Goal: Task Accomplishment & Management: Manage account settings

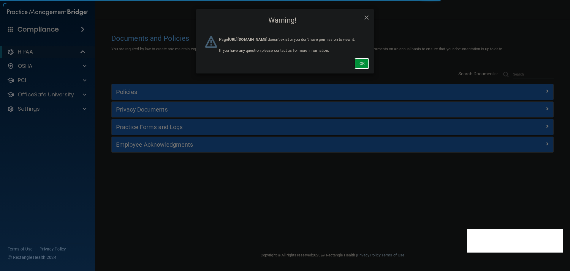
click at [367, 69] on button "Ok" at bounding box center [362, 63] width 15 height 11
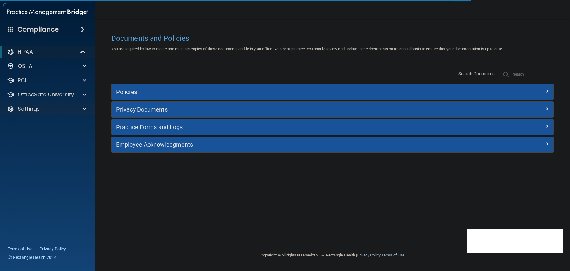
click at [79, 103] on div "Settings" at bounding box center [47, 109] width 95 height 12
click at [80, 109] on div at bounding box center [83, 108] width 15 height 7
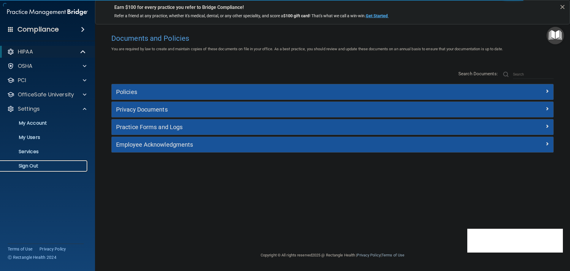
click at [30, 167] on p "Sign Out" at bounding box center [44, 166] width 81 height 6
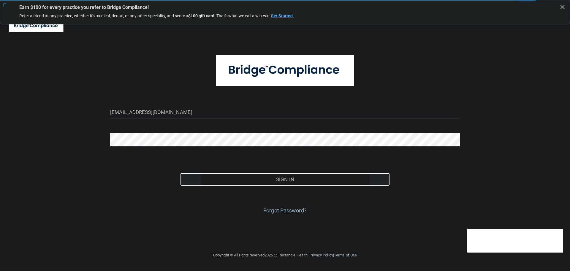
click at [253, 176] on button "Sign In" at bounding box center [285, 179] width 210 height 13
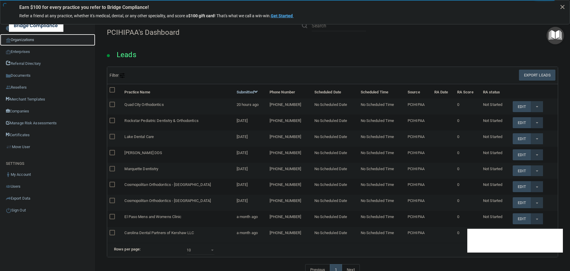
click at [19, 40] on link "Organizations" at bounding box center [47, 40] width 95 height 12
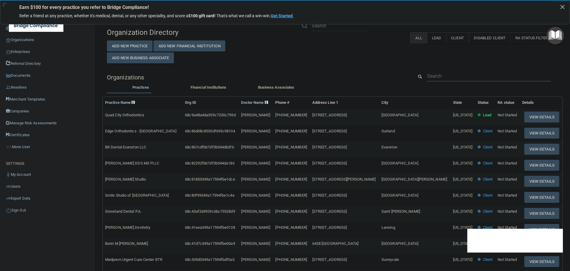
click at [441, 75] on input "text" at bounding box center [489, 75] width 124 height 11
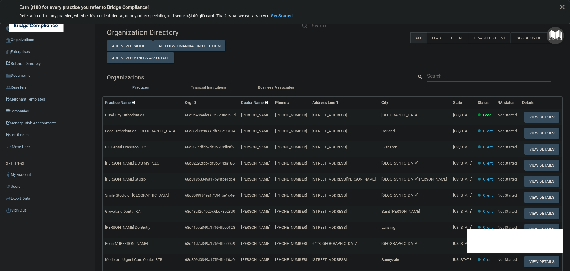
paste input "alaynablank@gmail.com"
type input "alaynablank@gmail.com"
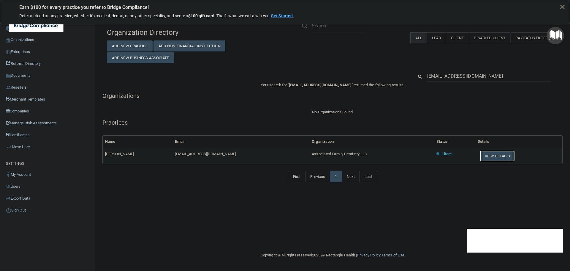
click at [490, 156] on button "View Details" at bounding box center [497, 155] width 35 height 11
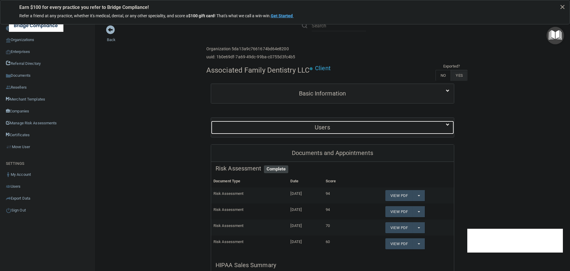
click at [320, 128] on h5 "Users" at bounding box center [323, 127] width 214 height 7
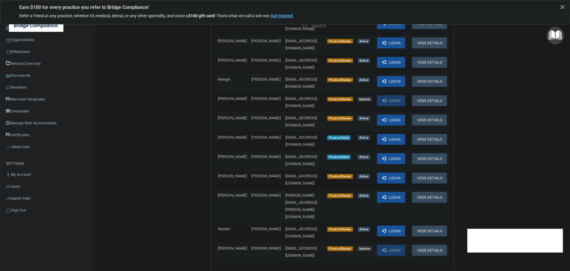
scroll to position [208, 0]
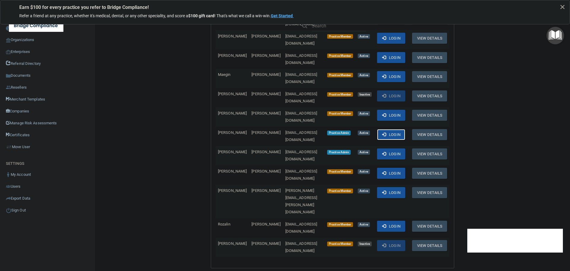
click at [387, 129] on button "Login" at bounding box center [391, 134] width 28 height 11
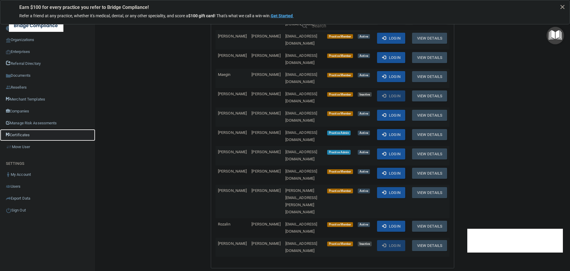
click at [21, 136] on link "Certificates" at bounding box center [47, 135] width 95 height 12
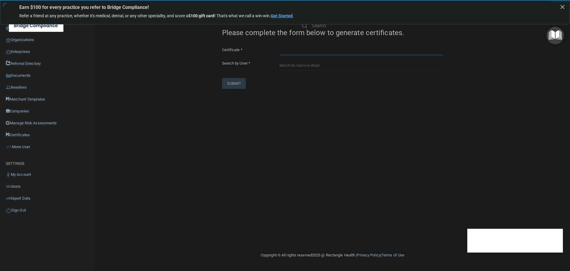
click at [295, 47] on select "HIPAA Officer Certification Training OSHA Bloodborne Pathogens OSHA COVID-19 Pr…" at bounding box center [362, 50] width 164 height 9
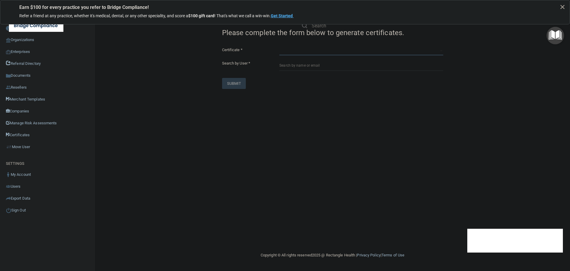
select select "0"
click at [280, 46] on select "HIPAA Officer Certification Training OSHA Bloodborne Pathogens OSHA COVID-19 Pr…" at bounding box center [362, 50] width 164 height 9
click at [307, 66] on input "text" at bounding box center [362, 65] width 164 height 11
paste input "alaynablank@gmail.com"
click at [305, 83] on div "Alayna Blank" at bounding box center [301, 82] width 29 height 10
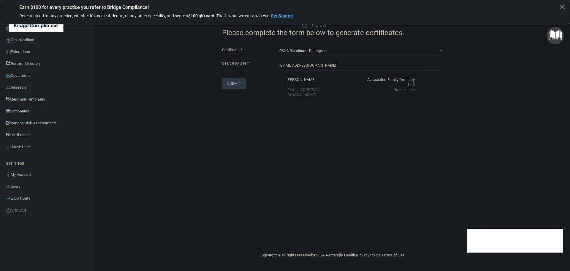
type input "Alayna Blank"
click at [236, 114] on button "SUBMIT" at bounding box center [234, 114] width 24 height 11
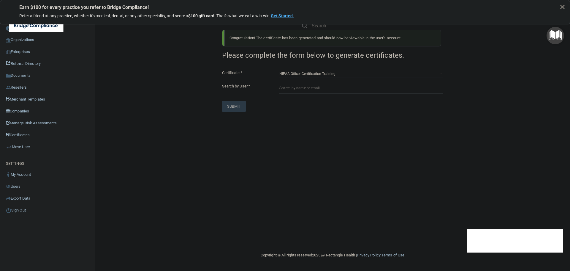
click at [297, 76] on select "HIPAA Officer Certification Training OSHA Bloodborne Pathogens OSHA COVID-19 Pr…" at bounding box center [362, 73] width 164 height 9
select select "0"
click at [280, 69] on select "HIPAA Officer Certification Training OSHA Bloodborne Pathogens OSHA COVID-19 Pr…" at bounding box center [362, 73] width 164 height 9
click at [298, 91] on input "text" at bounding box center [362, 88] width 164 height 11
paste input "ohkoehn@icould.com"
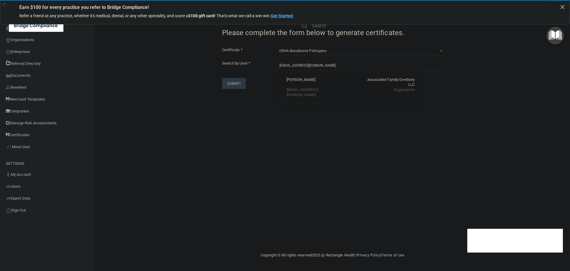
click at [308, 79] on div "Olivia Koehn" at bounding box center [301, 82] width 29 height 10
type input "Olivia Koehn"
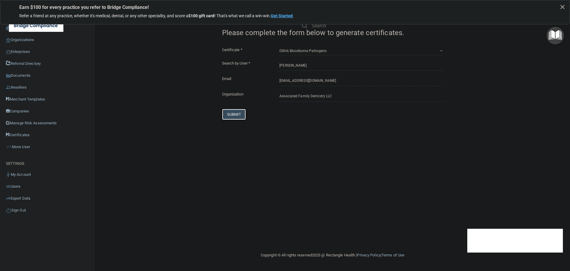
click at [233, 113] on button "SUBMIT" at bounding box center [234, 114] width 24 height 11
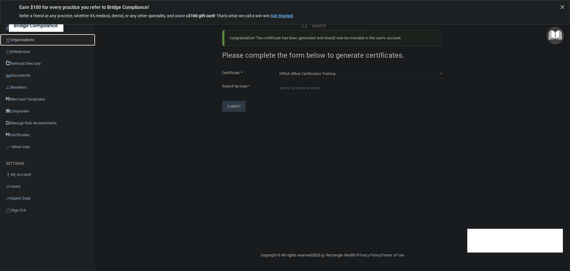
click at [29, 39] on link "Organizations" at bounding box center [47, 40] width 95 height 12
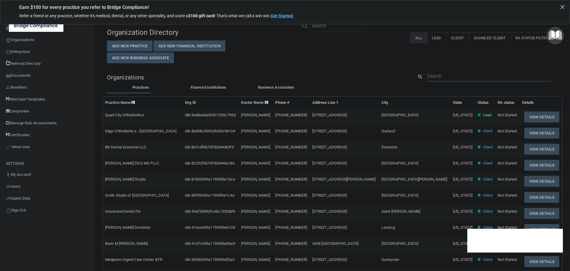
click at [446, 80] on input "text" at bounding box center [489, 75] width 124 height 11
paste input "Clarity Dermatology"
type input "Clarity Dermatology"
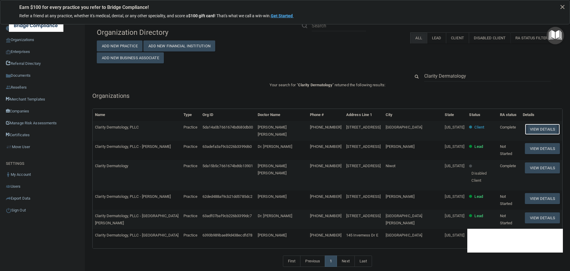
click at [531, 127] on button "View Details" at bounding box center [542, 129] width 35 height 11
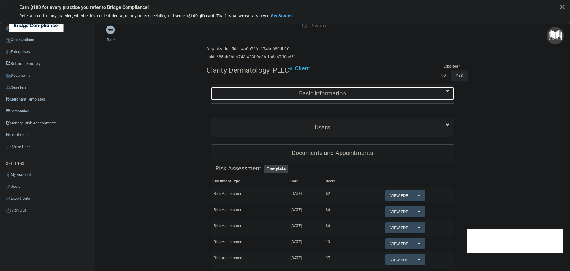
click at [316, 95] on h5 "Basic Information" at bounding box center [323, 93] width 214 height 7
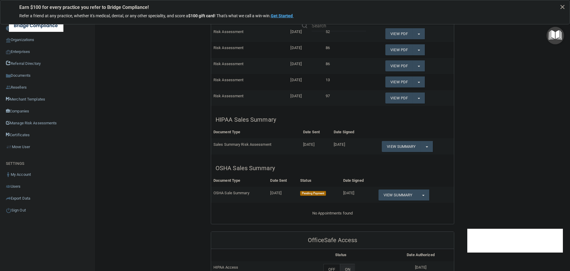
scroll to position [356, 0]
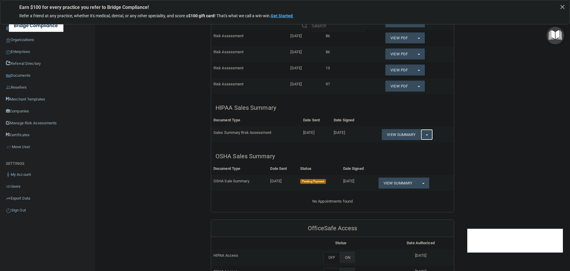
click at [422, 137] on button "Split button!" at bounding box center [427, 134] width 12 height 11
click at [420, 146] on link "Download as PDF" at bounding box center [406, 146] width 49 height 9
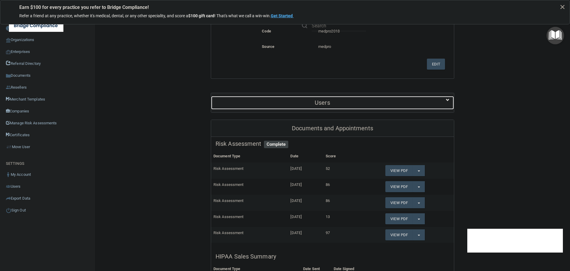
click at [249, 100] on h5 "Users" at bounding box center [323, 102] width 214 height 7
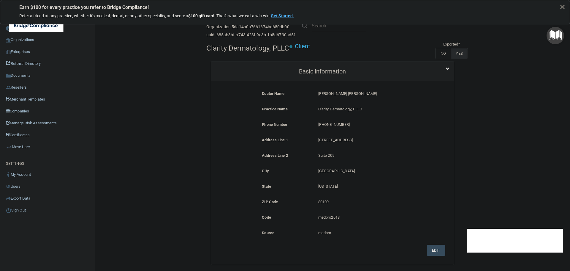
scroll to position [0, 0]
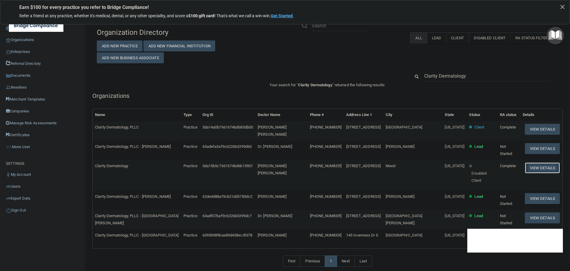
click at [529, 162] on button "View Details" at bounding box center [542, 167] width 35 height 11
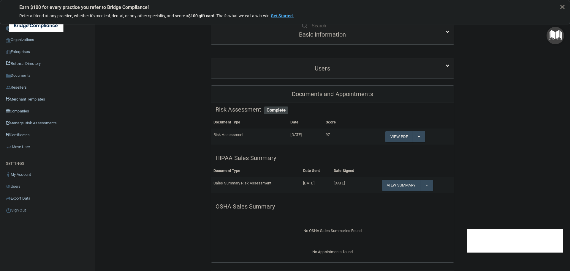
scroll to position [59, 0]
click at [425, 185] on button "Split button!" at bounding box center [427, 184] width 12 height 11
click at [416, 195] on link "Download as PDF" at bounding box center [406, 196] width 49 height 9
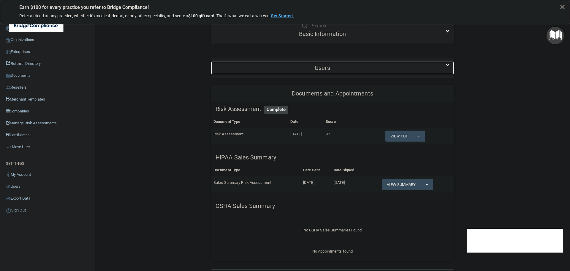
click at [274, 73] on div "Users" at bounding box center [322, 67] width 223 height 13
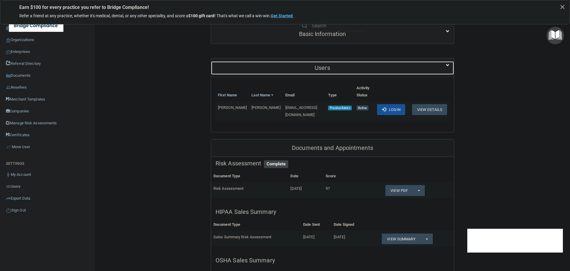
click at [275, 68] on h5 "Users" at bounding box center [323, 67] width 214 height 7
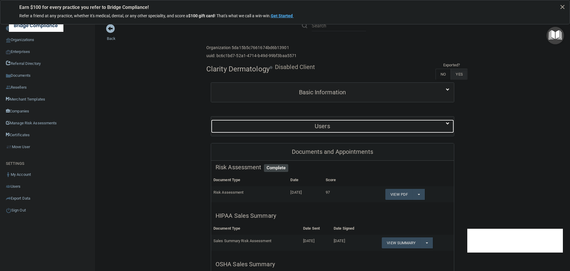
scroll to position [0, 0]
click at [267, 131] on div "Users" at bounding box center [322, 127] width 223 height 13
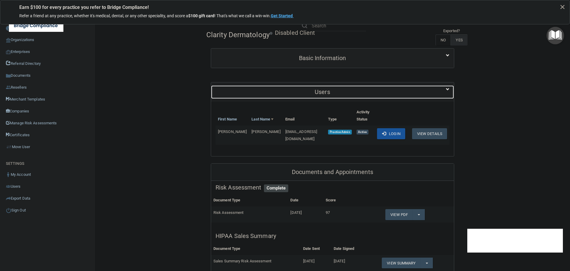
scroll to position [30, 0]
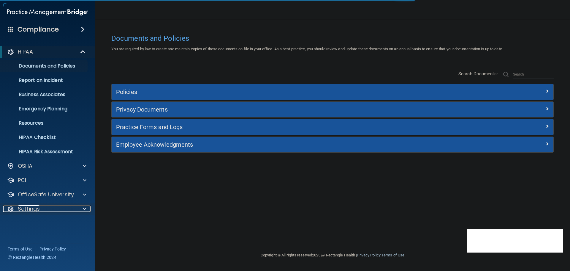
click at [84, 207] on span at bounding box center [85, 208] width 4 height 7
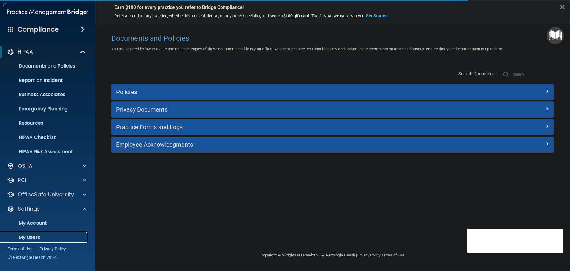
click at [36, 235] on p "My Users" at bounding box center [44, 237] width 81 height 6
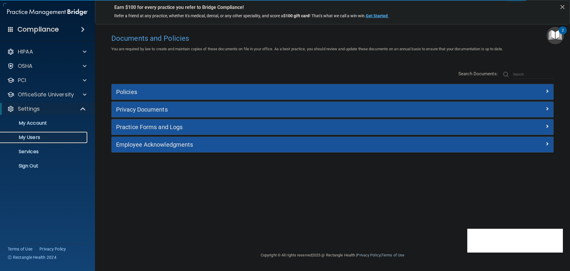
select select "20"
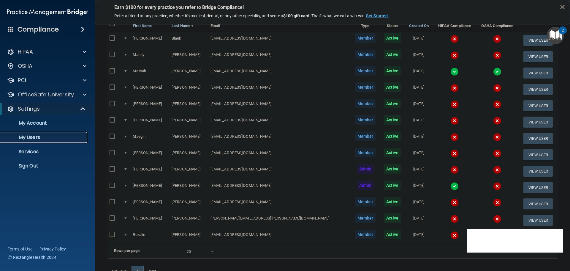
scroll to position [59, 0]
click at [451, 186] on img at bounding box center [455, 185] width 8 height 8
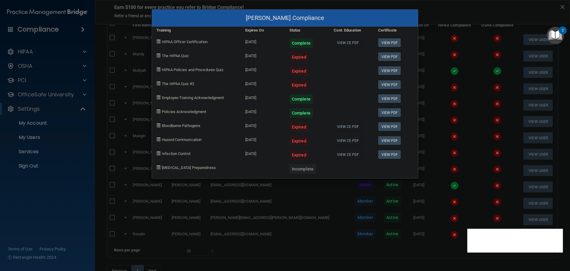
click at [64, 216] on div "Tammy Sarauer's Compliance Training Expires On Status Cont. Education Certifica…" at bounding box center [285, 135] width 570 height 271
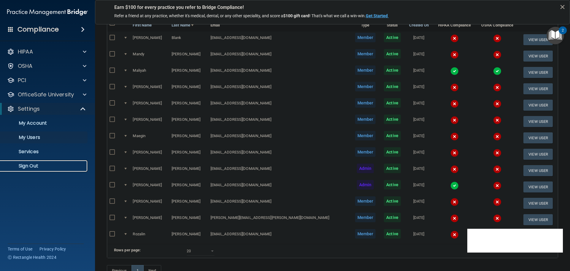
click at [34, 166] on p "Sign Out" at bounding box center [44, 166] width 81 height 6
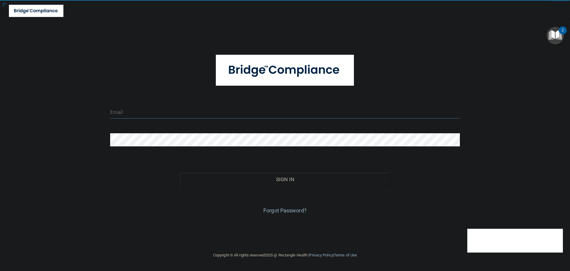
type input "cfletcher@rectanglehealth.com"
